Goal: Obtain resource: Download file/media

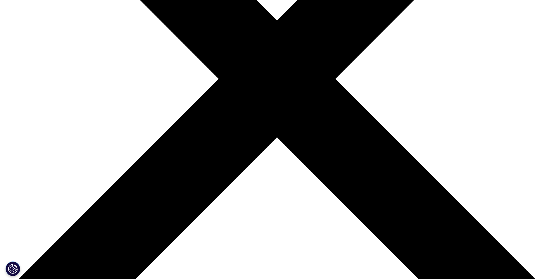
scroll to position [64, 345]
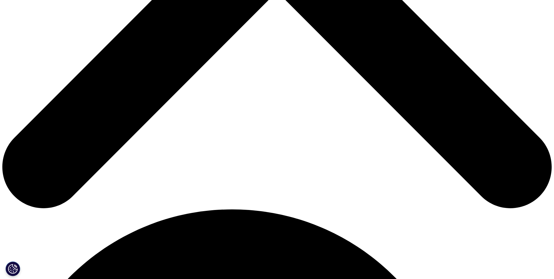
scroll to position [409, 0]
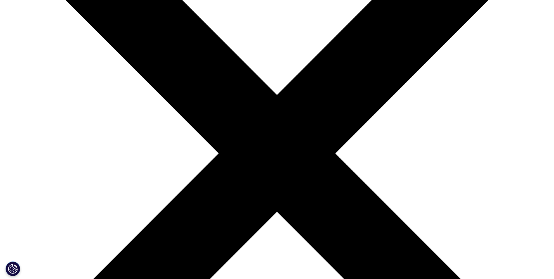
scroll to position [117, 0]
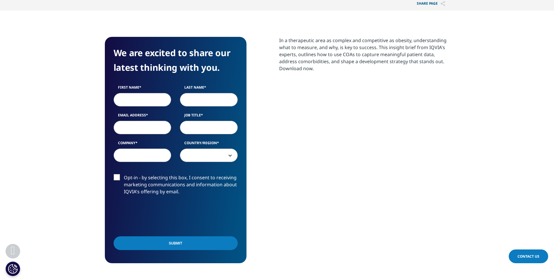
scroll to position [263, 0]
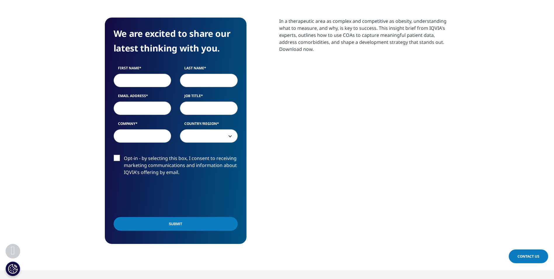
click at [135, 84] on input "First Name" at bounding box center [143, 80] width 58 height 13
type input "Juan"
type input "Pereira"
type input "juan.pereira@sanofi.com"
type input "SANOFI"
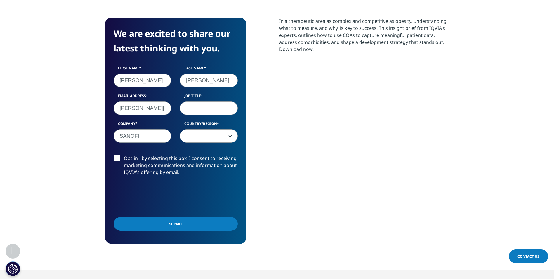
select select "South Africa"
click at [211, 108] on input "Job Title" at bounding box center [209, 107] width 58 height 13
type input "CFO"
click at [184, 226] on input "Submit" at bounding box center [176, 224] width 124 height 14
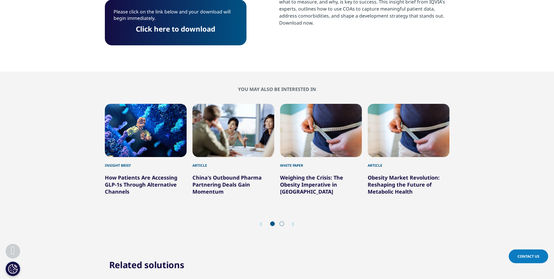
scroll to position [54, 345]
click at [194, 29] on link "Click here to download" at bounding box center [175, 29] width 79 height 10
click at [111, 186] on link "How Patients Are Accessing GLP-1s Through Alternative Channels" at bounding box center [141, 184] width 72 height 21
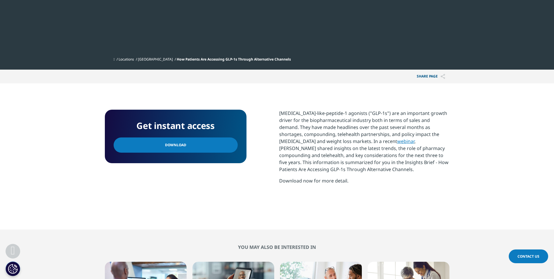
scroll to position [234, 0]
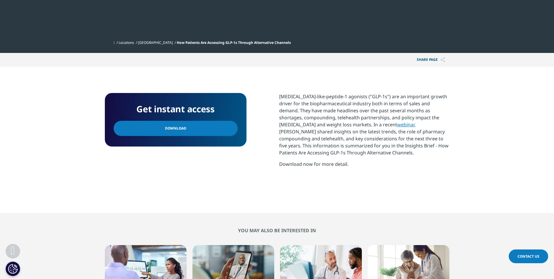
click at [170, 131] on span "Download" at bounding box center [175, 128] width 21 height 6
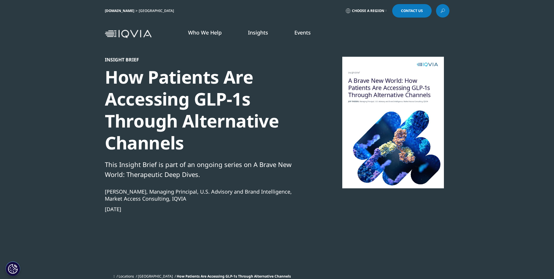
scroll to position [0, 0]
click at [140, 36] on img at bounding box center [128, 34] width 47 height 8
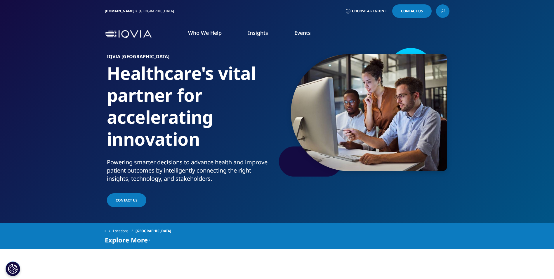
click at [112, 13] on link "[DOMAIN_NAME]" at bounding box center [119, 10] width 29 height 5
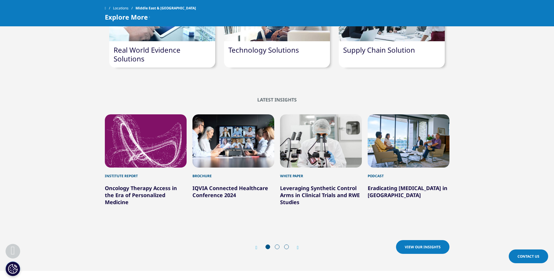
scroll to position [730, 0]
click at [298, 245] on icon "Next slide" at bounding box center [298, 247] width 2 height 5
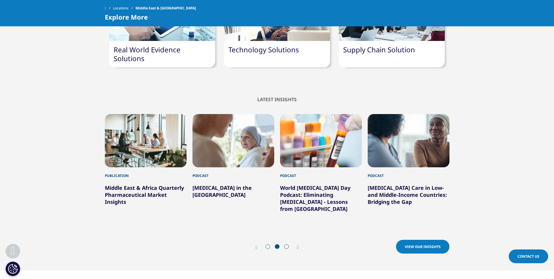
click at [298, 245] on icon "Next slide" at bounding box center [298, 247] width 2 height 5
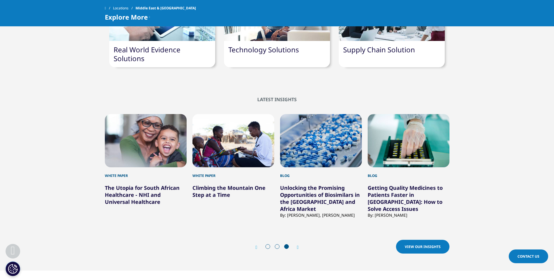
click at [298, 245] on icon "Next slide" at bounding box center [298, 247] width 2 height 5
click at [403, 184] on link "Getting Quality Medicines to Patients Faster in Africa: How to Solve Access Iss…" at bounding box center [405, 198] width 75 height 28
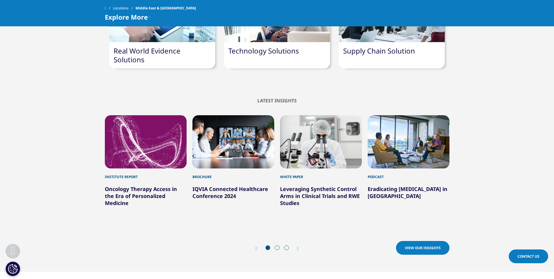
scroll to position [727, 0]
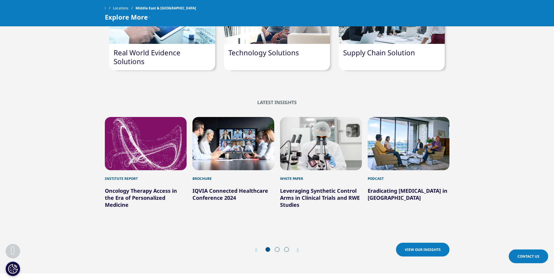
click at [296, 247] on div "Next" at bounding box center [295, 250] width 8 height 6
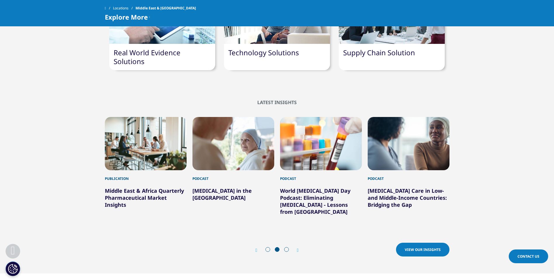
click at [297, 248] on icon "Next slide" at bounding box center [298, 250] width 2 height 5
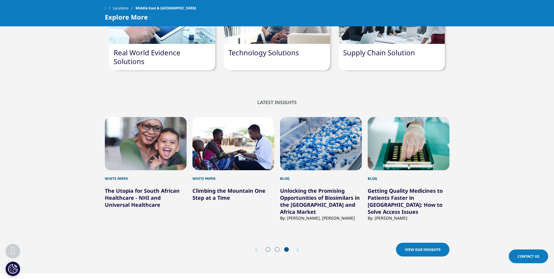
click at [297, 248] on icon "Next slide" at bounding box center [298, 250] width 2 height 5
click at [305, 187] on link "Unlocking the Promising Opportunities of Biosimilars in the [GEOGRAPHIC_DATA] a…" at bounding box center [320, 201] width 80 height 28
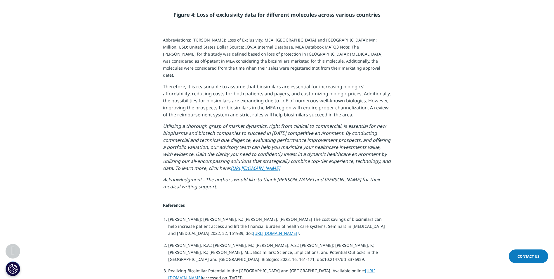
scroll to position [1664, 0]
